Goal: Find specific page/section: Find specific page/section

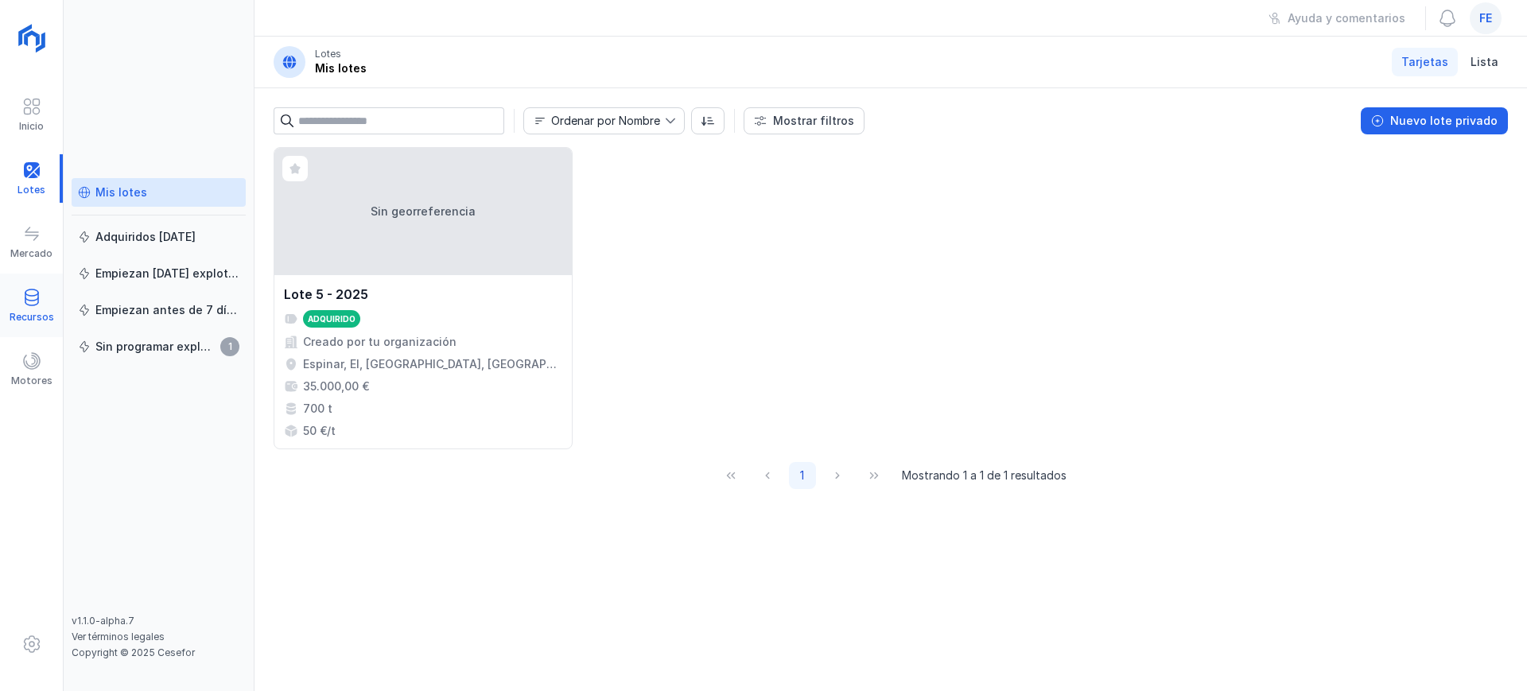
click at [37, 297] on span at bounding box center [31, 297] width 19 height 19
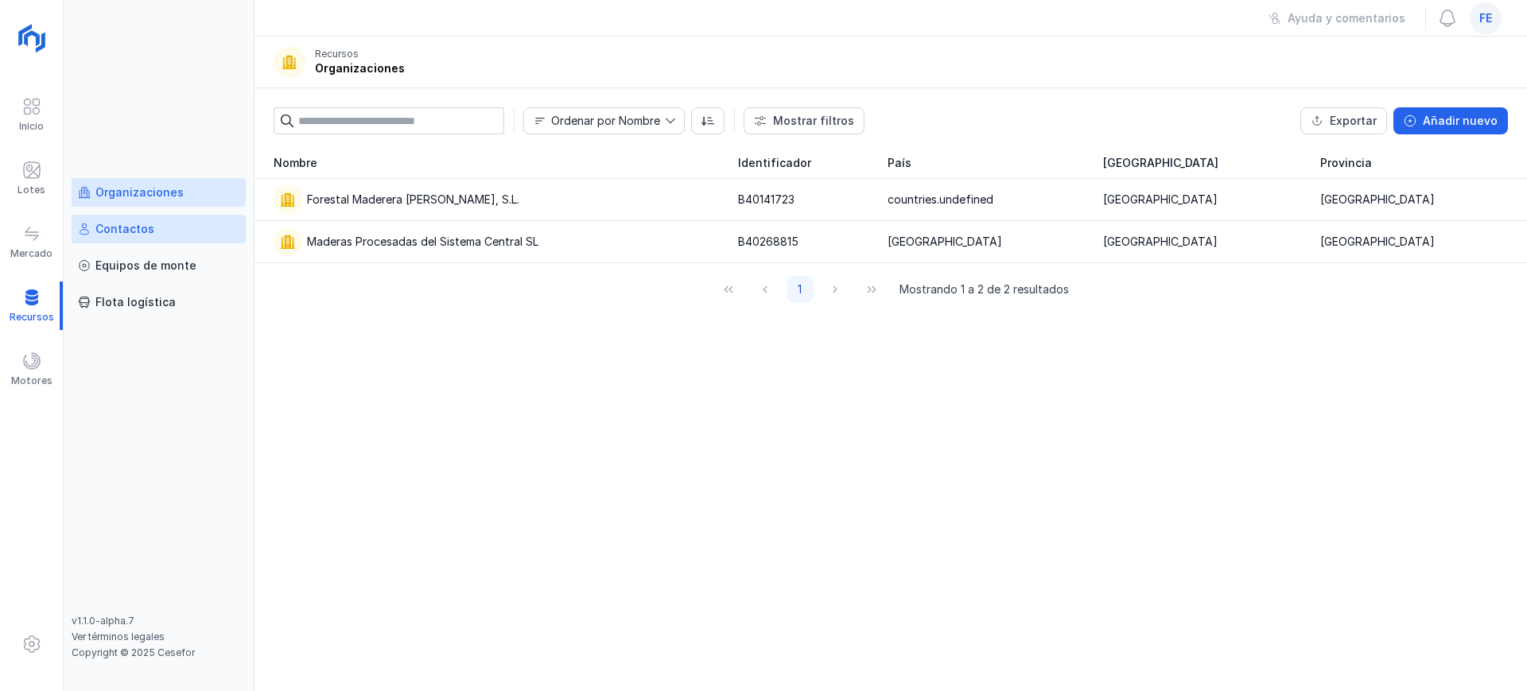
click at [150, 230] on div "Contactos" at bounding box center [124, 229] width 59 height 16
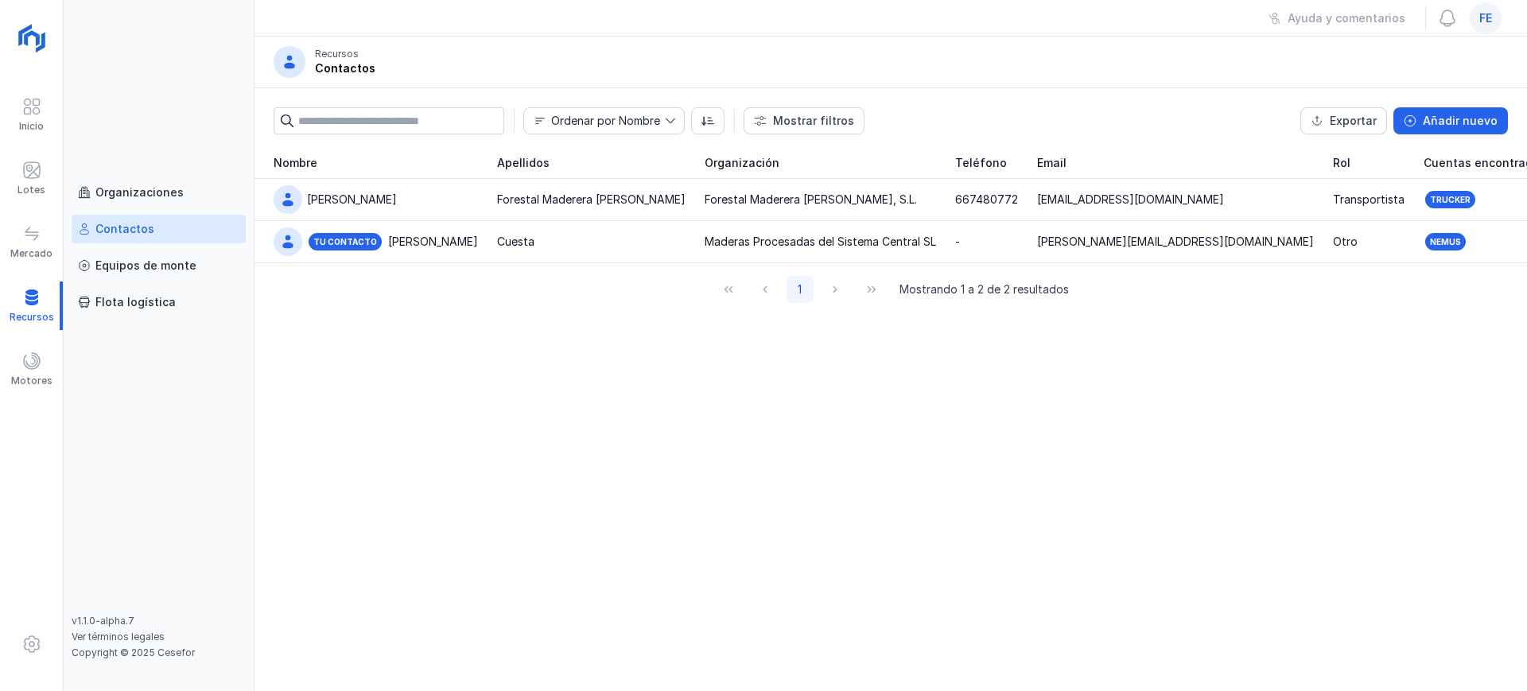
click at [1490, 26] on div "fe" at bounding box center [1486, 18] width 32 height 32
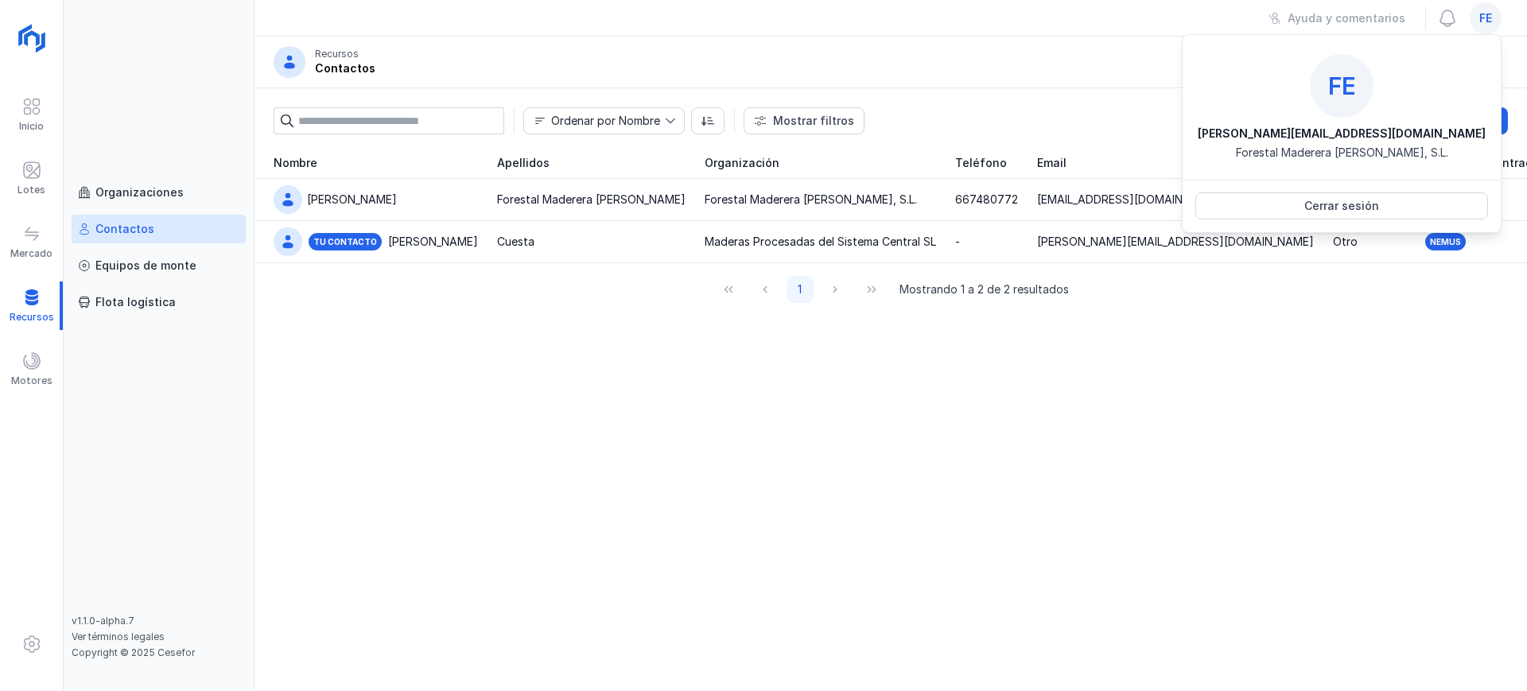
click at [1199, 505] on div "Nombre Apellidos Organización Teléfono Email Rol Cuentas encontradas Elena Fore…" at bounding box center [891, 419] width 1273 height 544
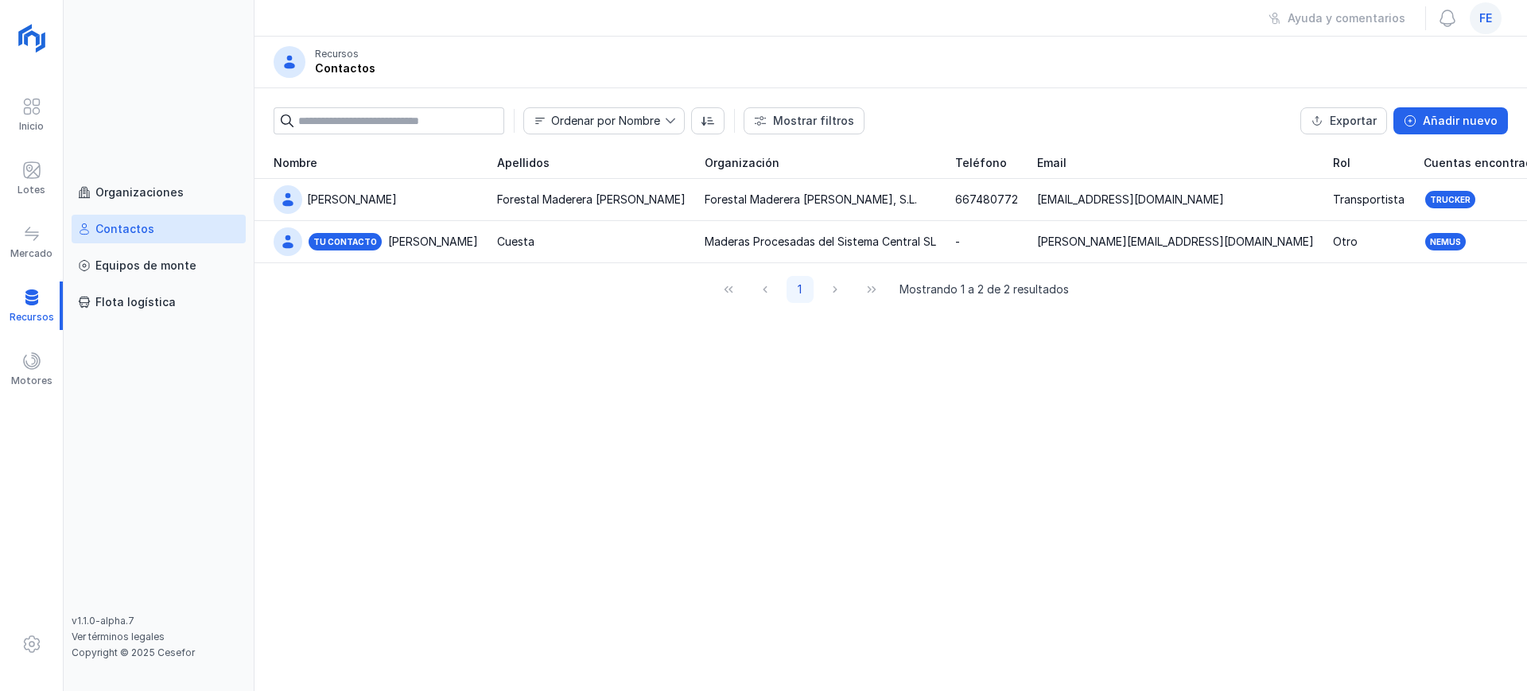
click at [1490, 19] on span "fe" at bounding box center [1485, 18] width 13 height 16
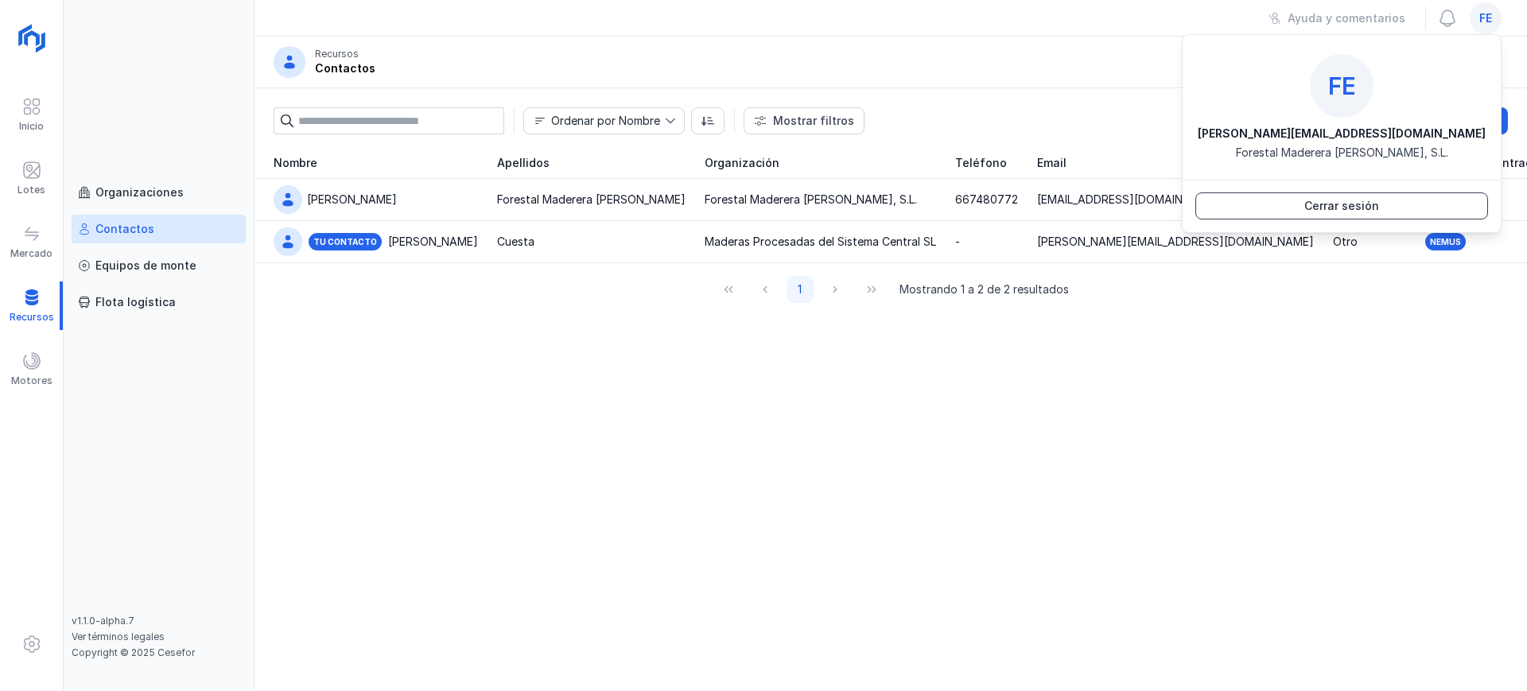
click at [1362, 205] on div "Cerrar sesión" at bounding box center [1341, 206] width 75 height 16
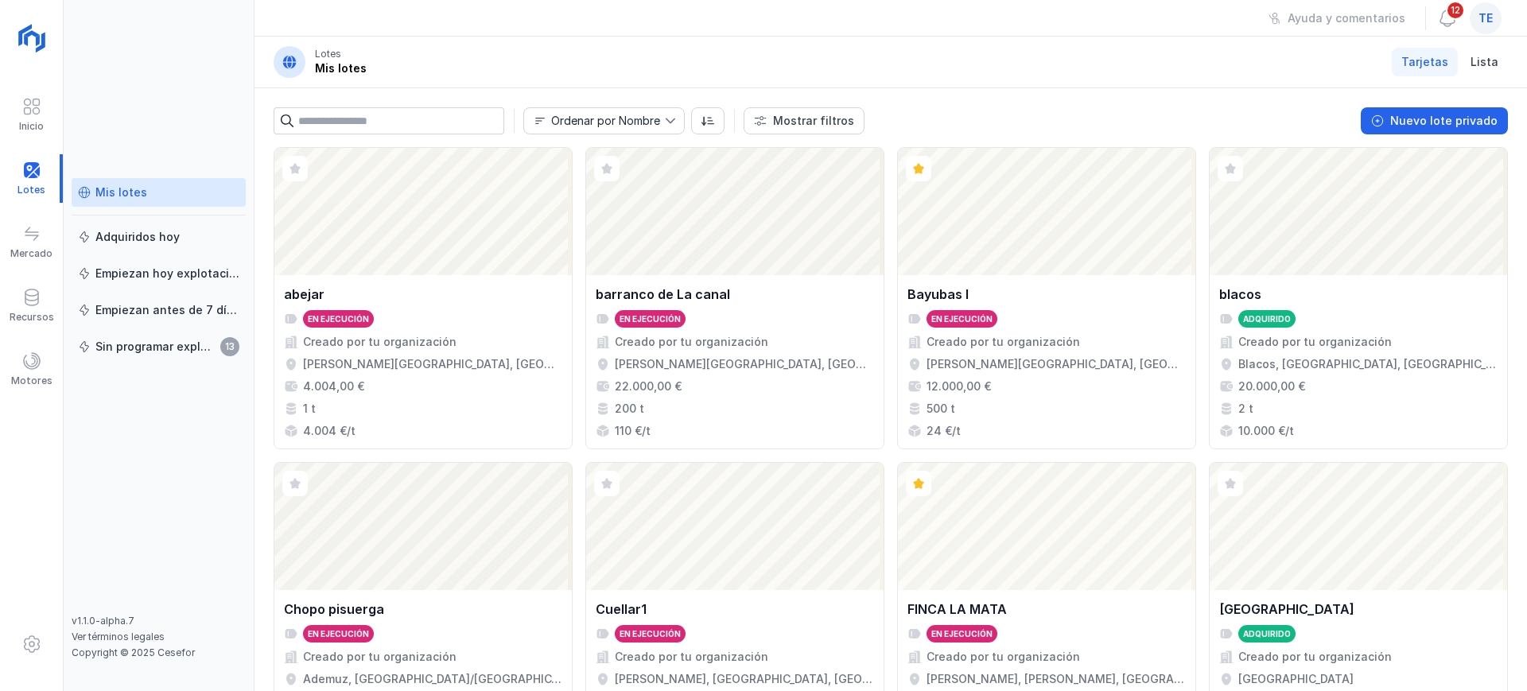
drag, startPoint x: 155, startPoint y: 191, endPoint x: 169, endPoint y: 190, distance: 14.3
click at [155, 191] on div "Mis lotes" at bounding box center [158, 193] width 161 height 16
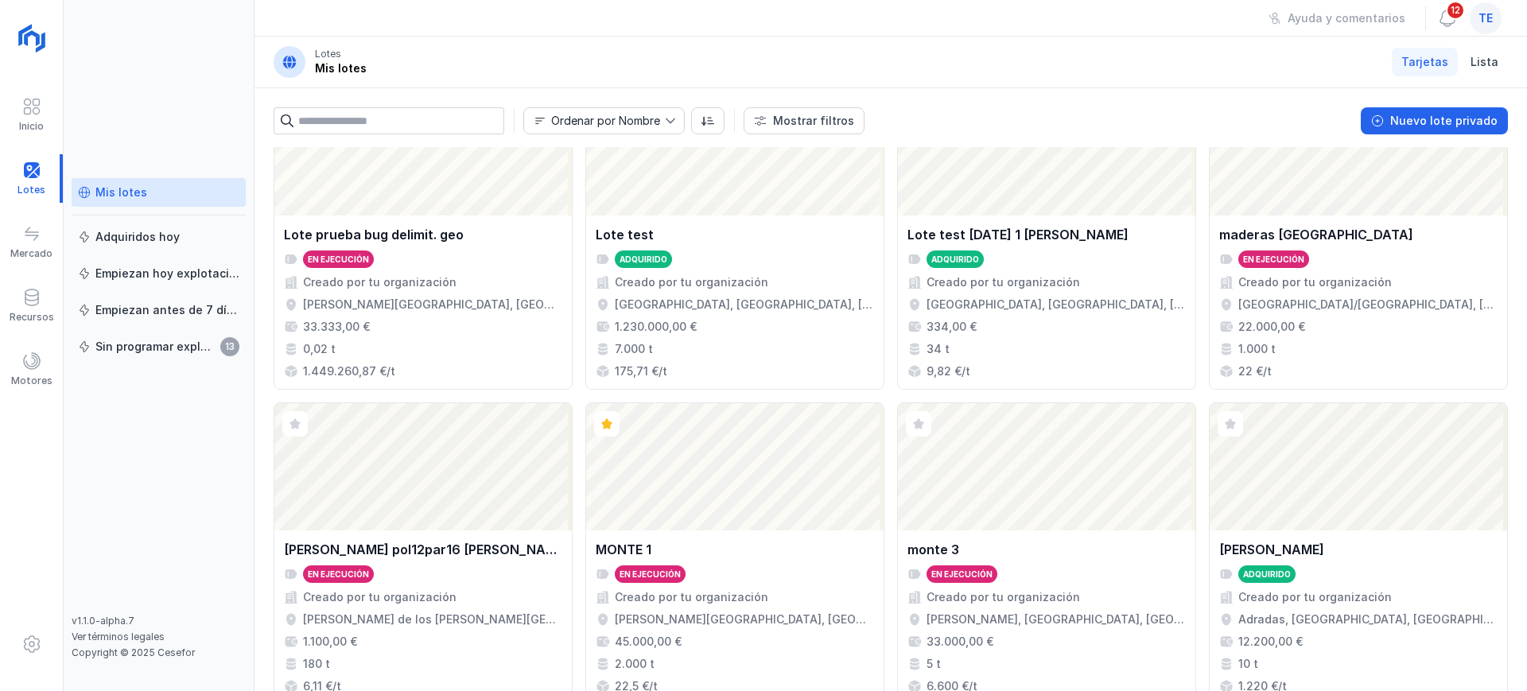
scroll to position [1090, 0]
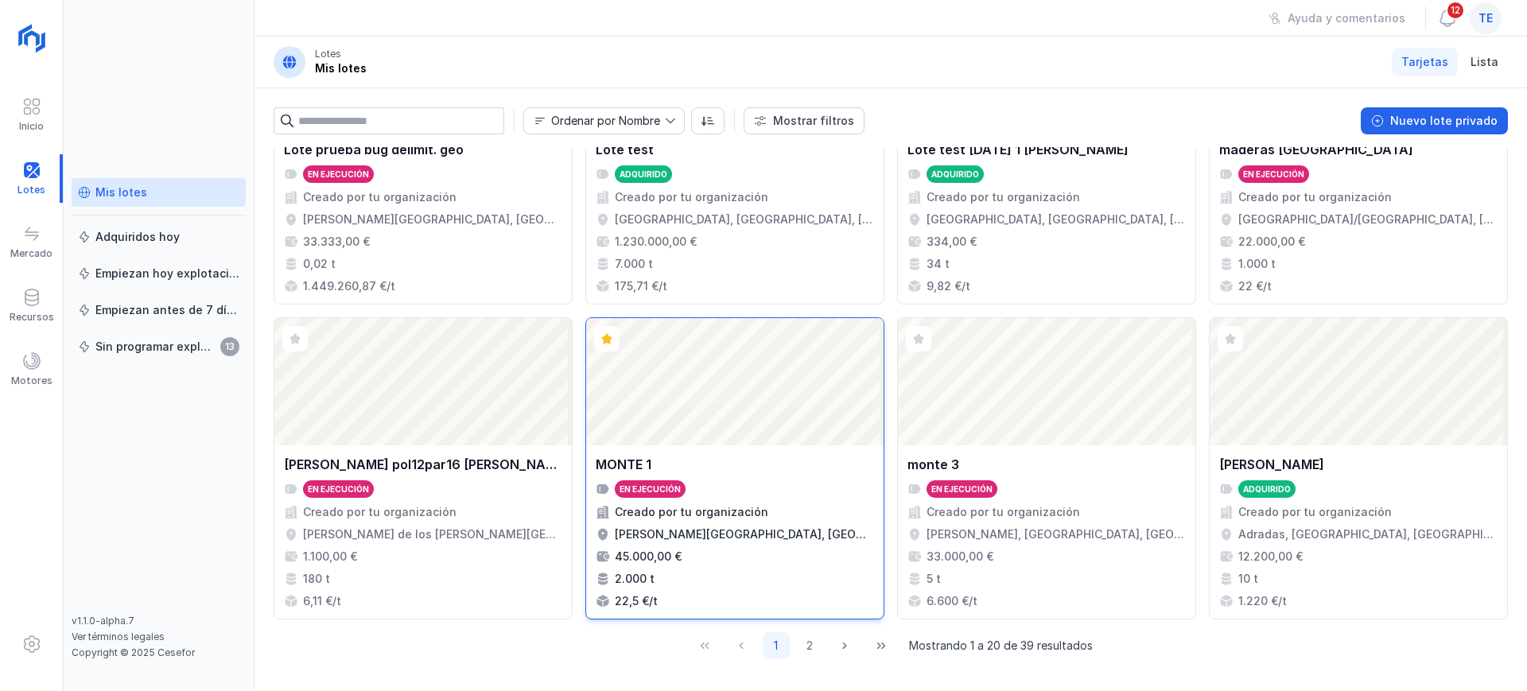
click at [769, 414] on div "Abrir lote" at bounding box center [734, 381] width 297 height 127
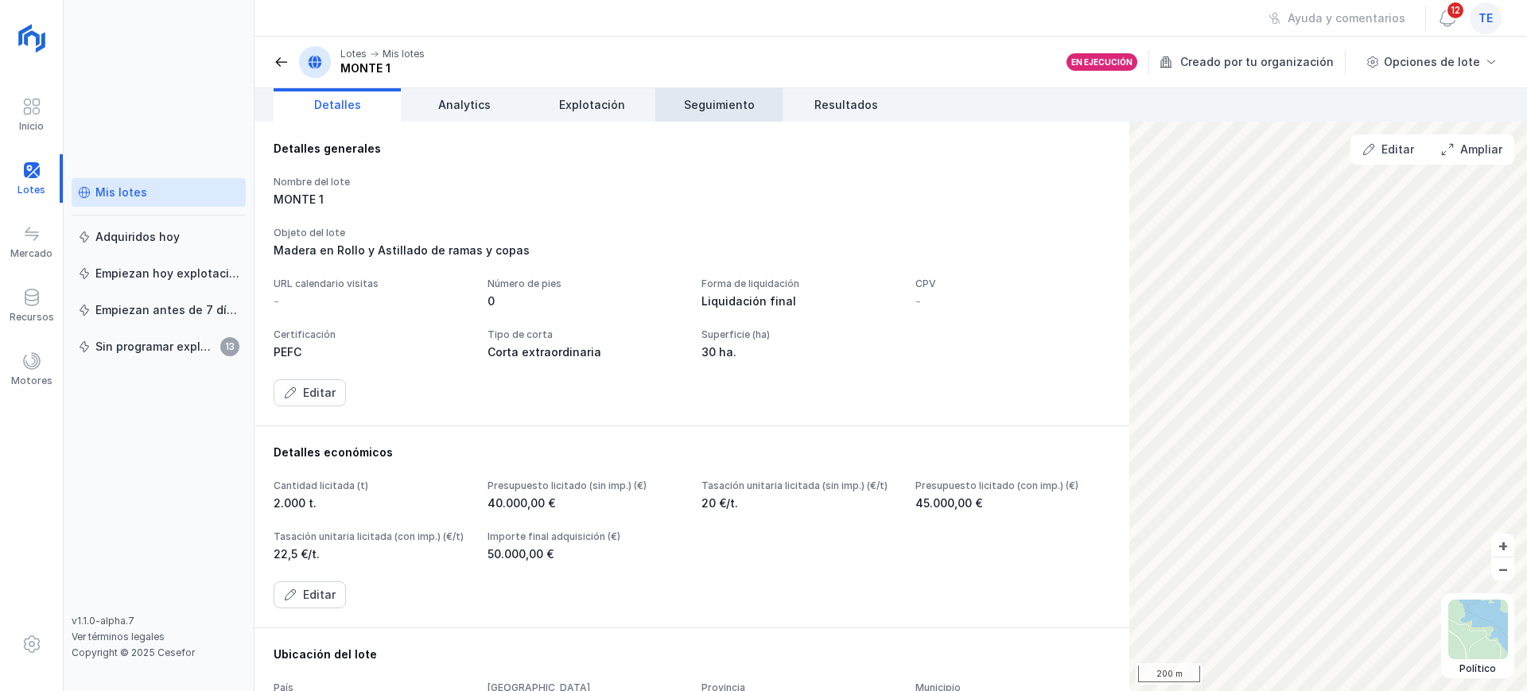
click at [729, 112] on span "Seguimiento" at bounding box center [719, 105] width 71 height 16
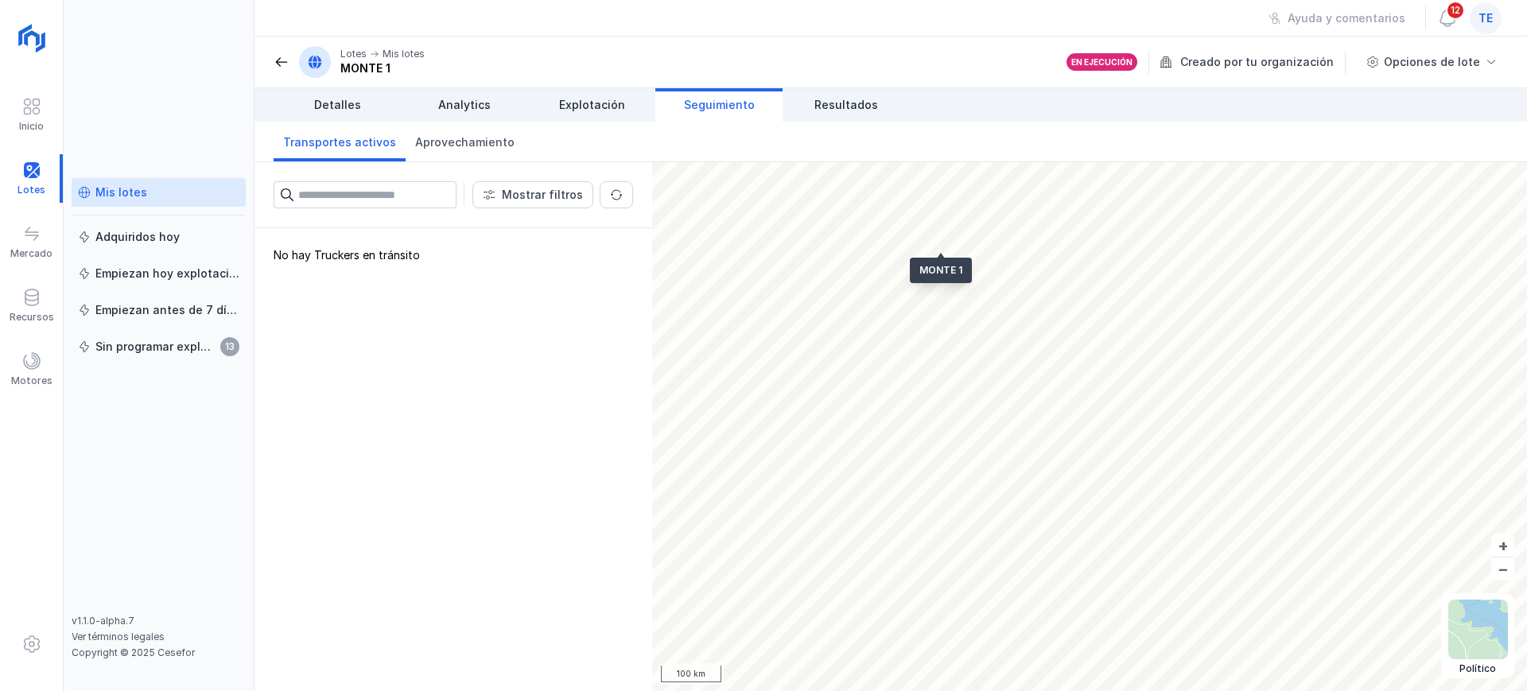
click at [1492, 17] on span "te" at bounding box center [1486, 18] width 14 height 16
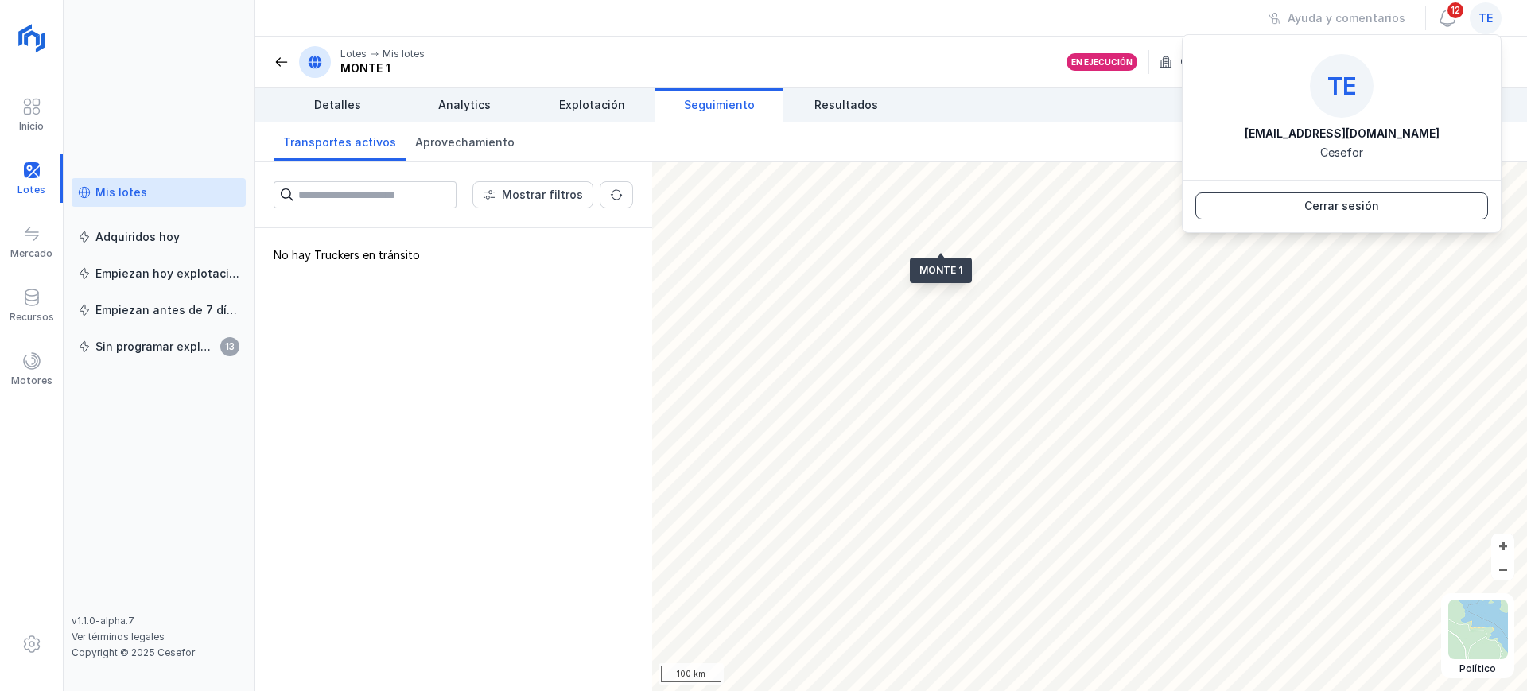
click at [1383, 198] on button "Cerrar sesión" at bounding box center [1341, 205] width 293 height 27
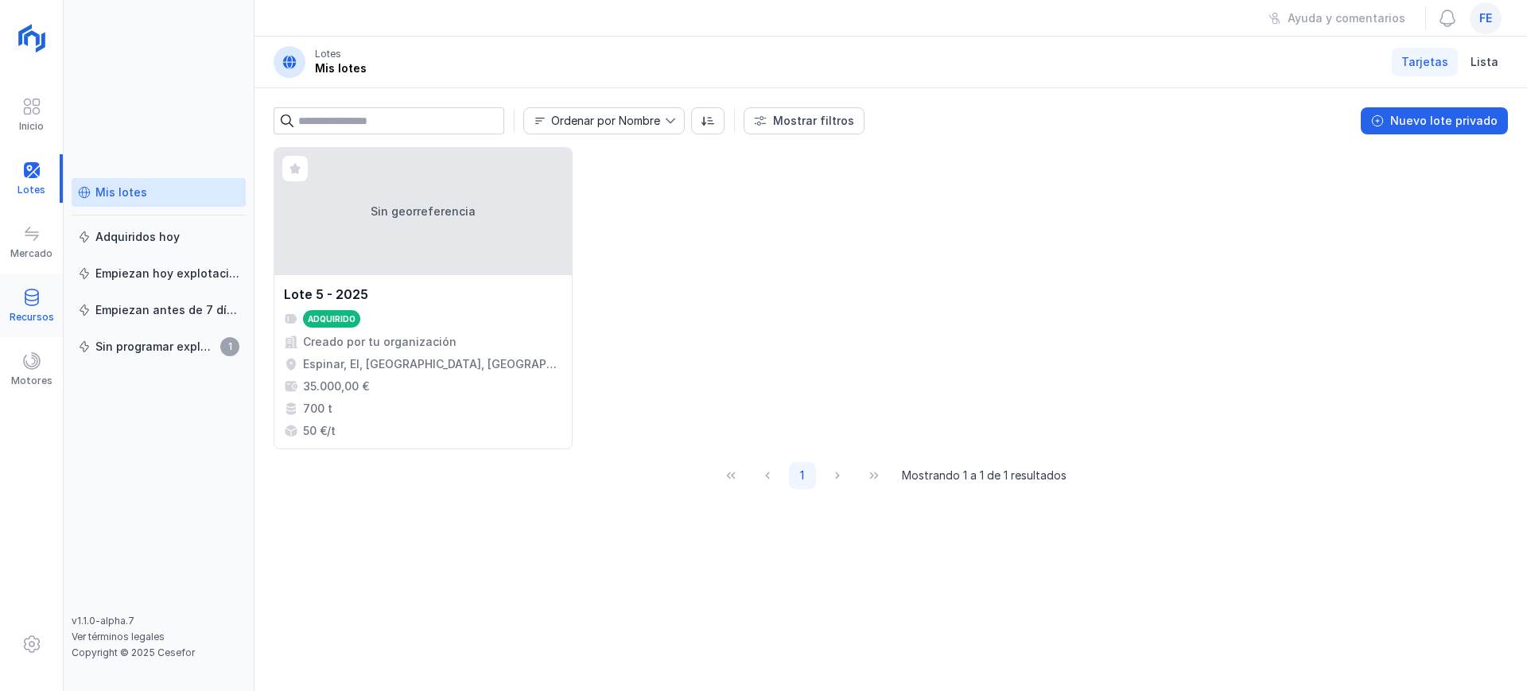
click at [42, 305] on div "Recursos" at bounding box center [31, 306] width 63 height 49
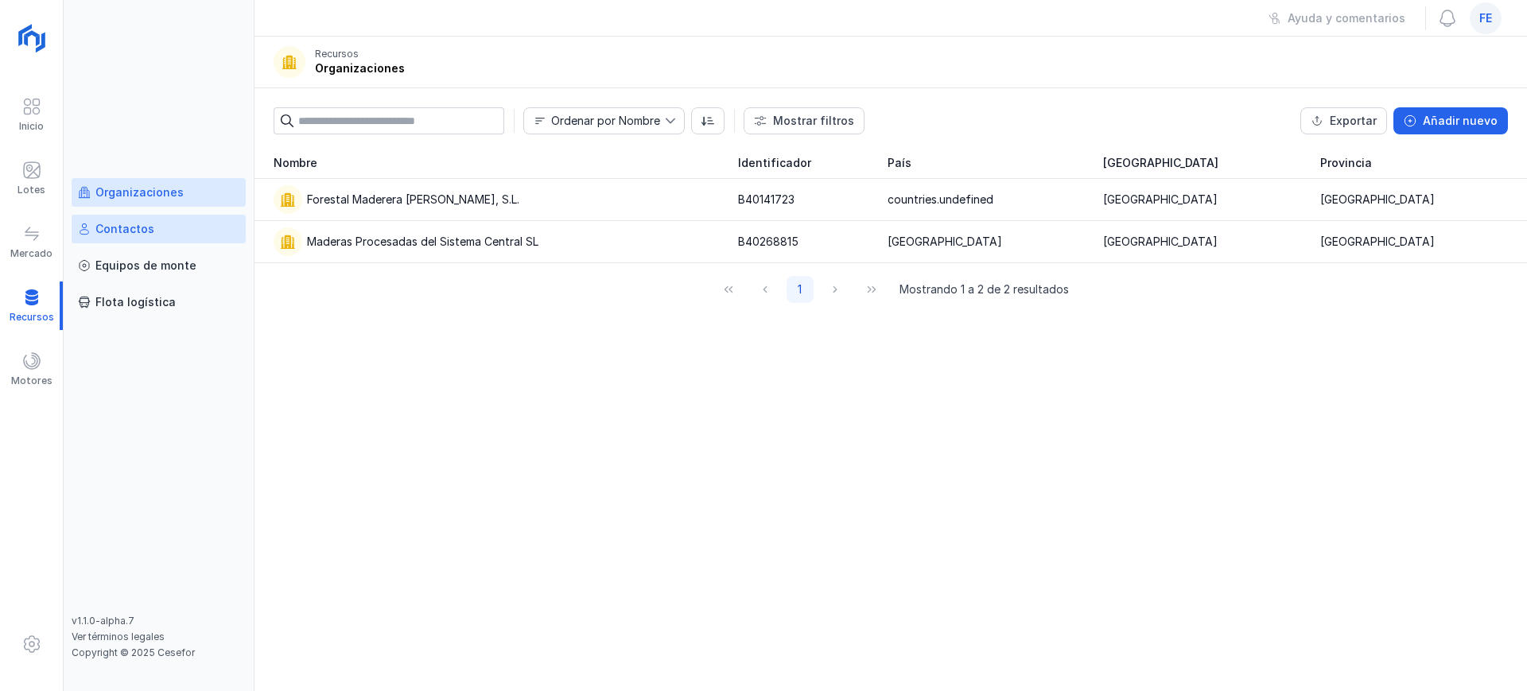
click at [185, 235] on div "Contactos" at bounding box center [158, 229] width 161 height 16
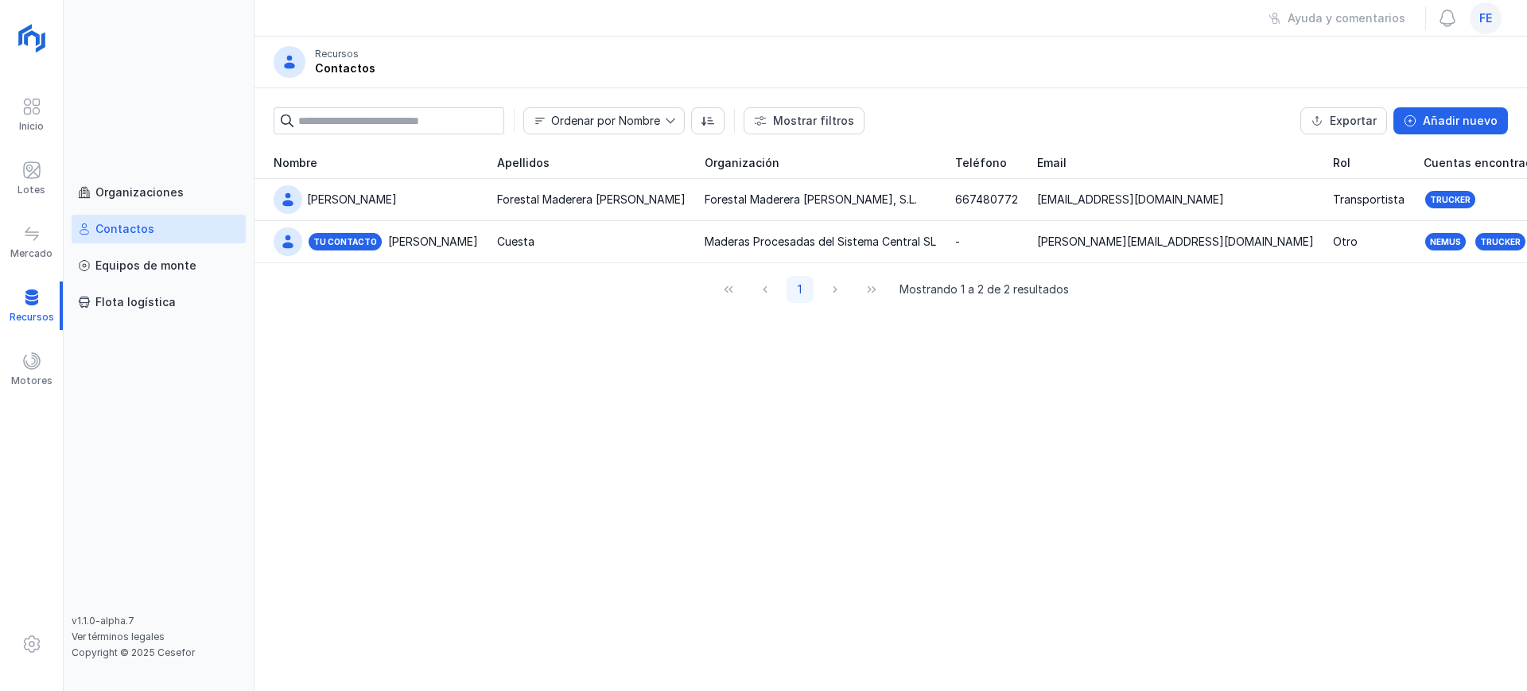
click at [1491, 23] on span "fe" at bounding box center [1485, 18] width 13 height 16
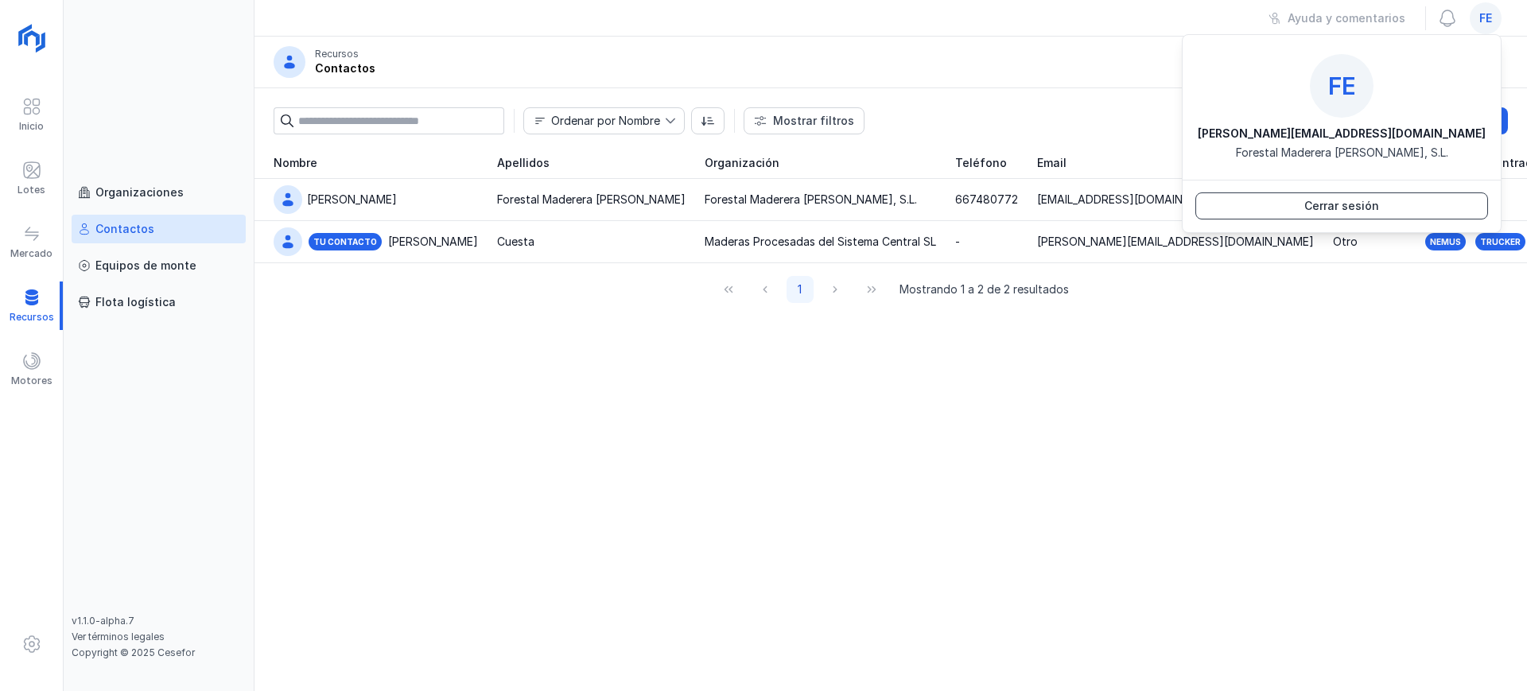
click at [1264, 209] on button "Cerrar sesión" at bounding box center [1341, 205] width 293 height 27
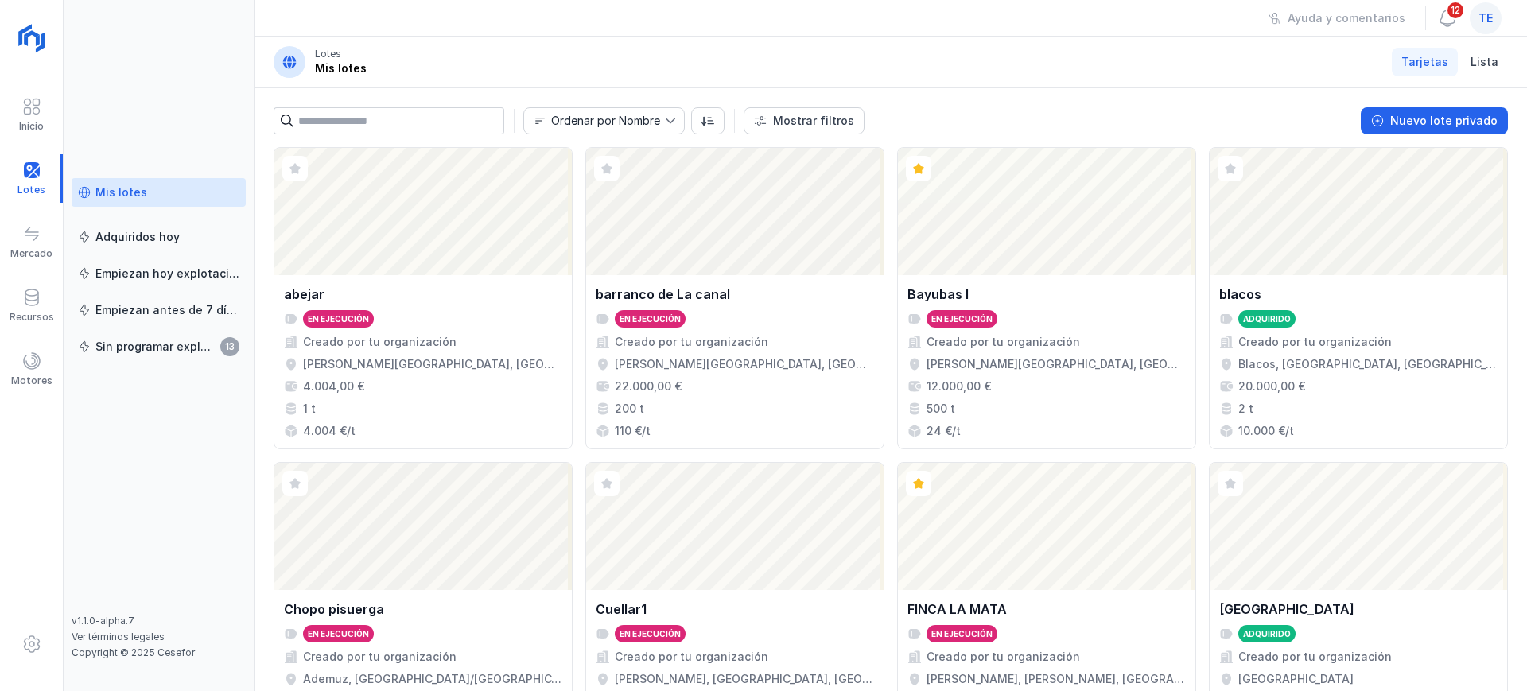
click at [238, 436] on div "Mis lotes Adquiridos [DATE] Empiezan [DATE] explotación Empiezan antes de 7 día…" at bounding box center [159, 396] width 174 height 437
